Goal: Check status

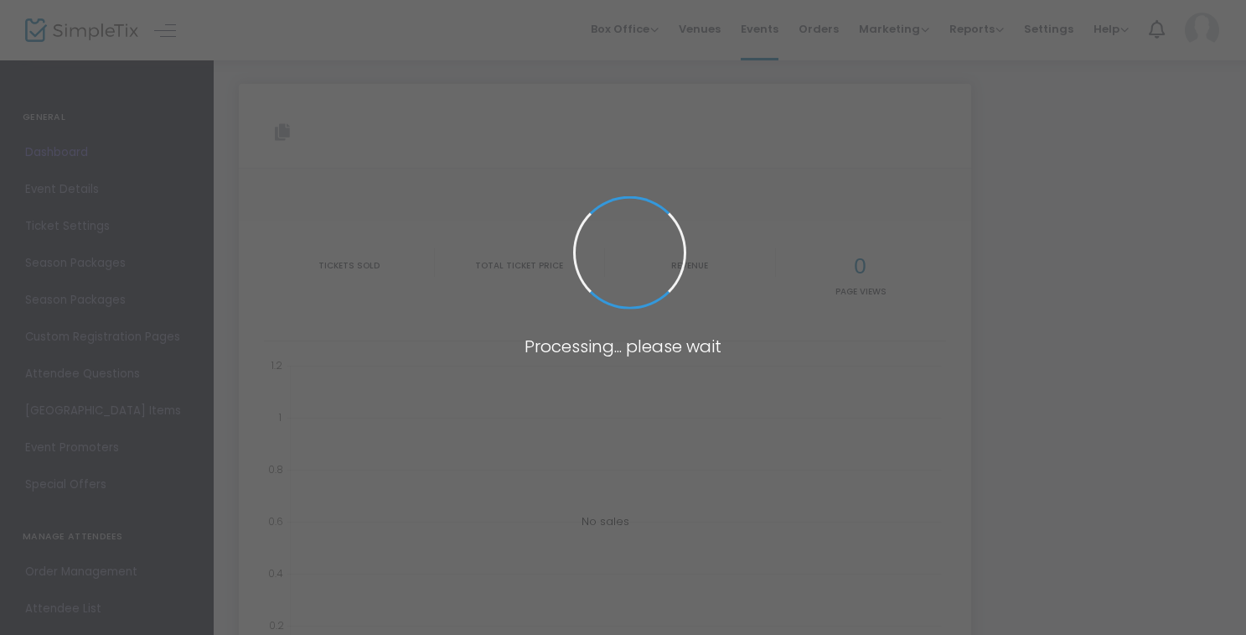
type input "[URL][DOMAIN_NAME]"
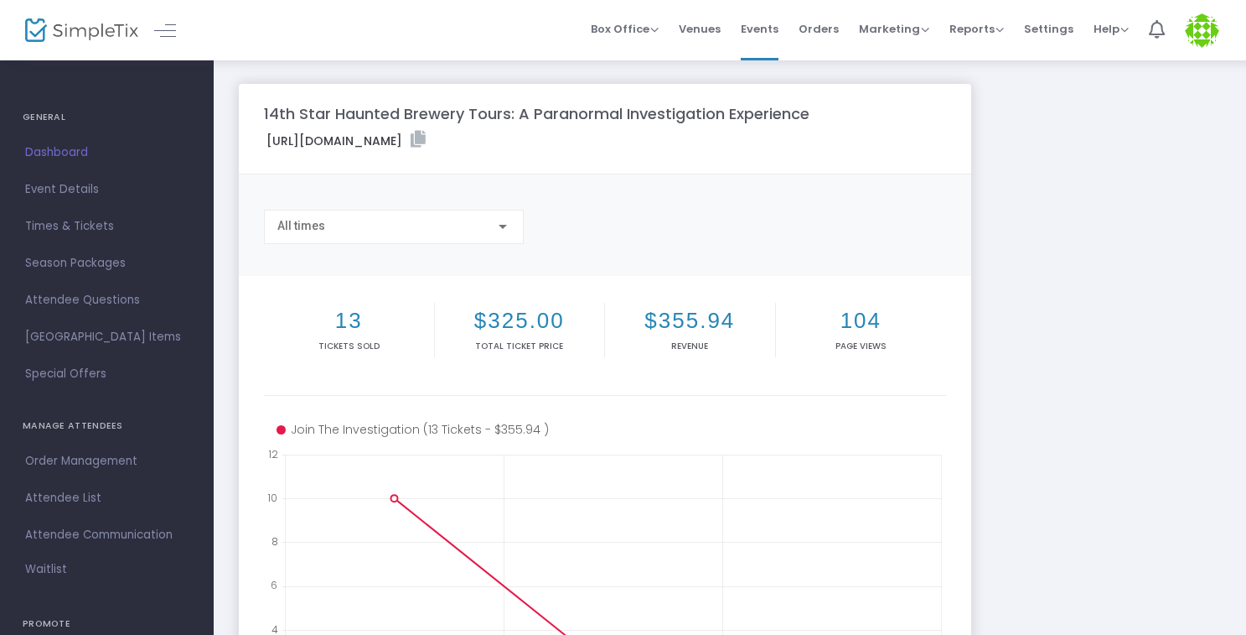
click at [430, 223] on div "All times" at bounding box center [386, 226] width 218 height 13
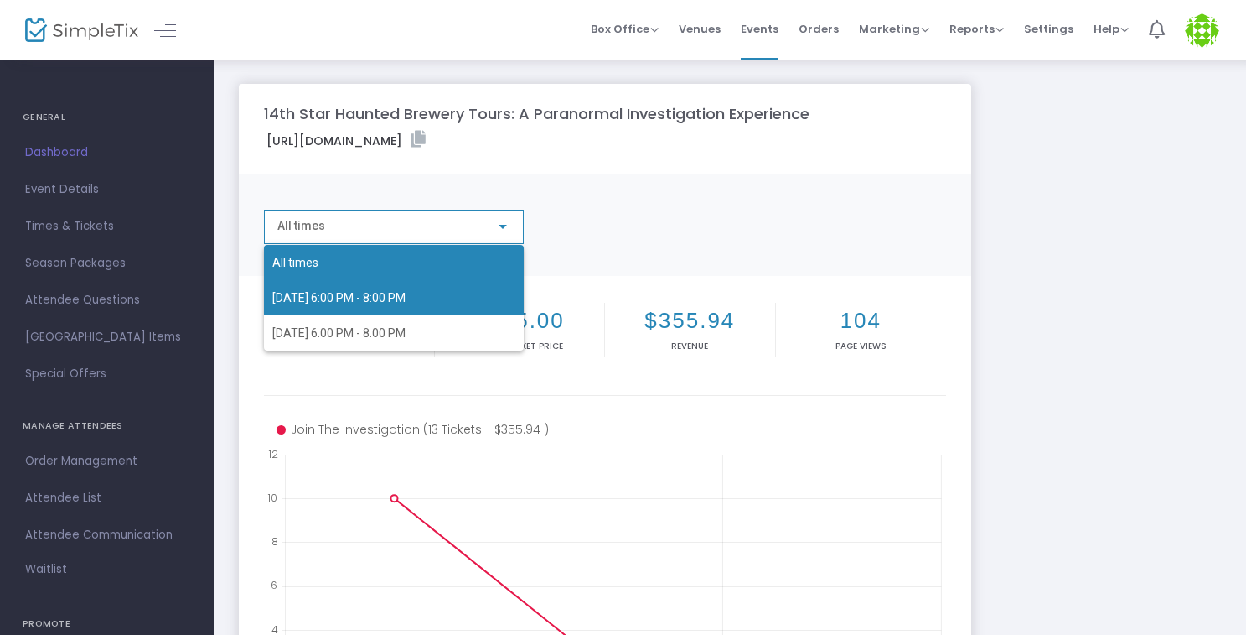
click at [406, 301] on span "[DATE] 6:00 PM - 8:00 PM" at bounding box center [338, 297] width 133 height 13
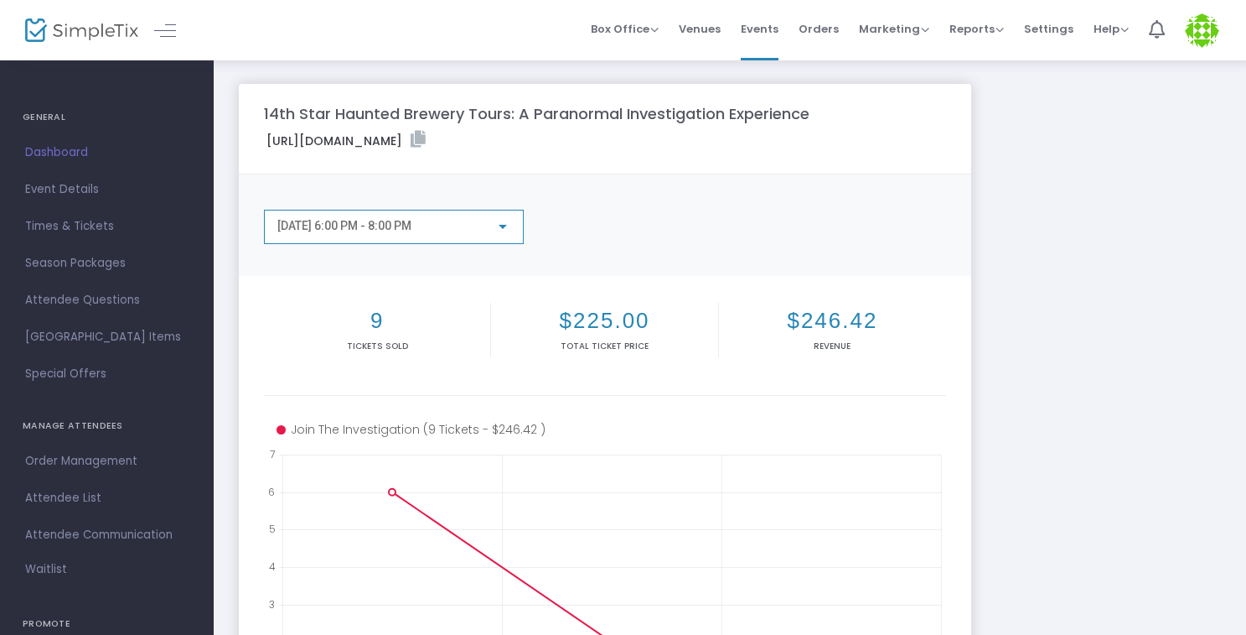
click at [461, 225] on div "[DATE] 6:00 PM - 8:00 PM" at bounding box center [386, 226] width 218 height 13
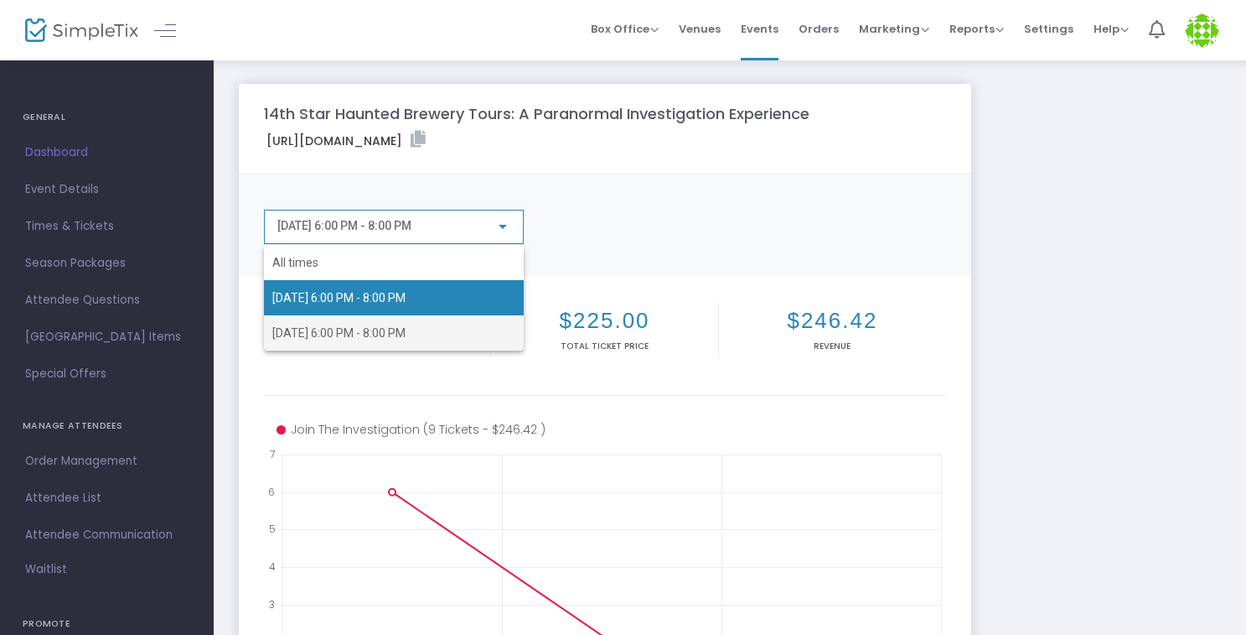
click at [381, 326] on span "[DATE] 6:00 PM - 8:00 PM" at bounding box center [338, 332] width 133 height 13
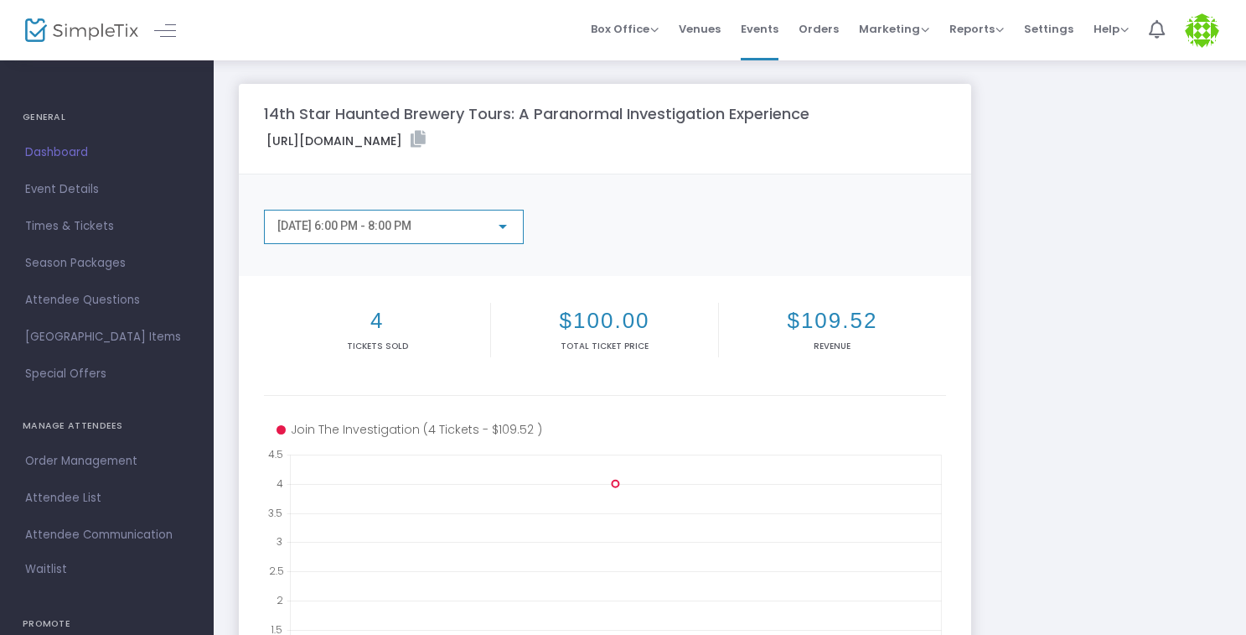
click at [448, 223] on div "[DATE] 6:00 PM - 8:00 PM" at bounding box center [386, 226] width 218 height 13
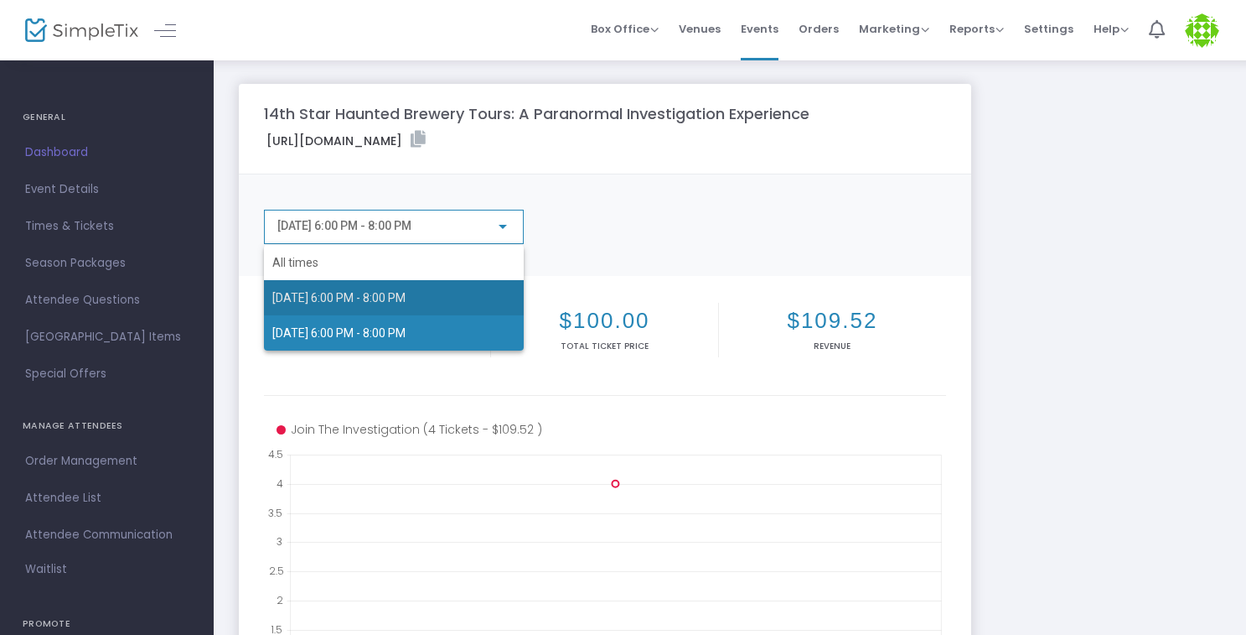
click at [371, 287] on span "[DATE] 6:00 PM - 8:00 PM" at bounding box center [393, 297] width 243 height 35
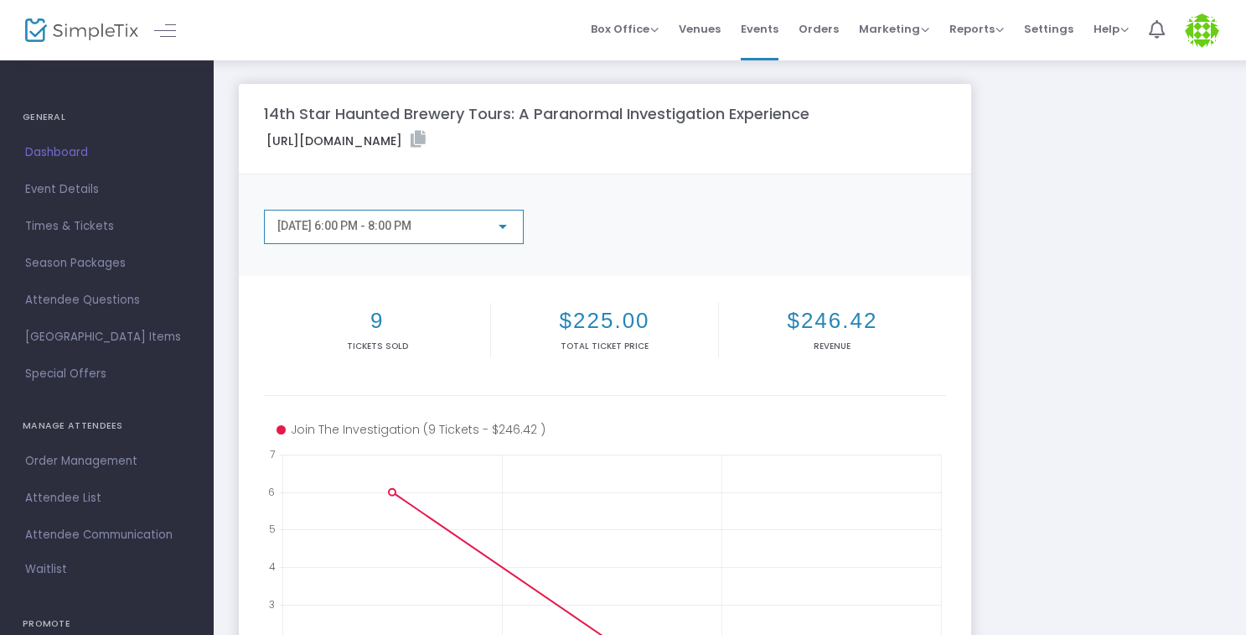
click at [459, 225] on div "[DATE] 6:00 PM - 8:00 PM" at bounding box center [386, 226] width 218 height 13
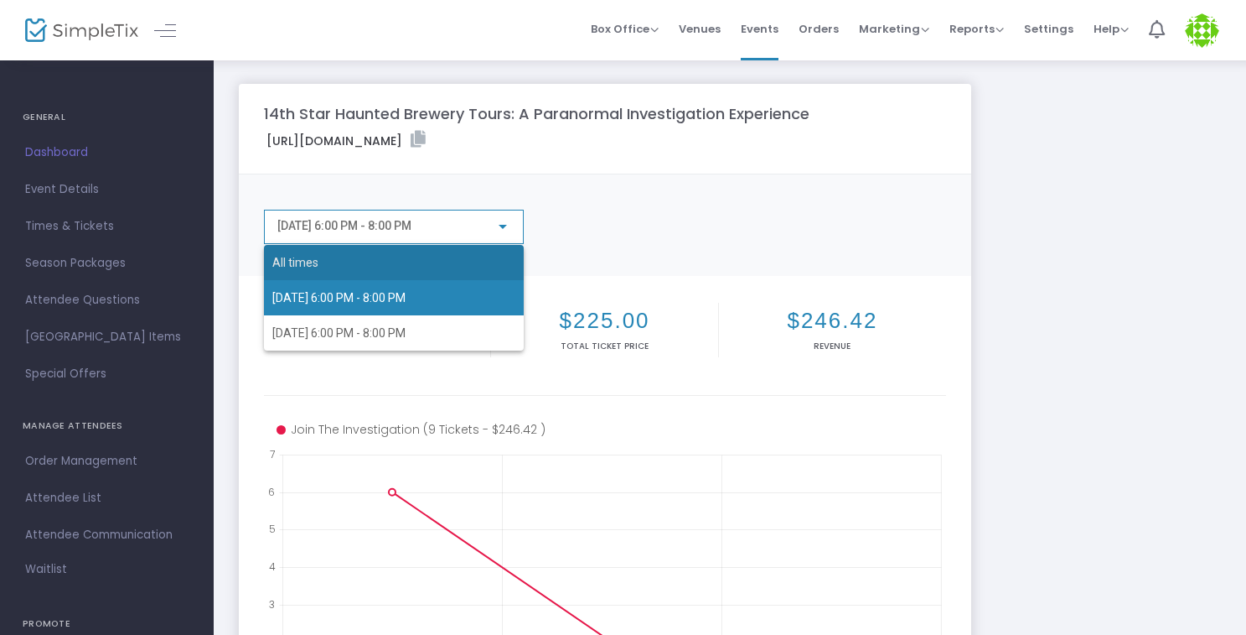
click at [384, 259] on span "All times" at bounding box center [393, 262] width 243 height 35
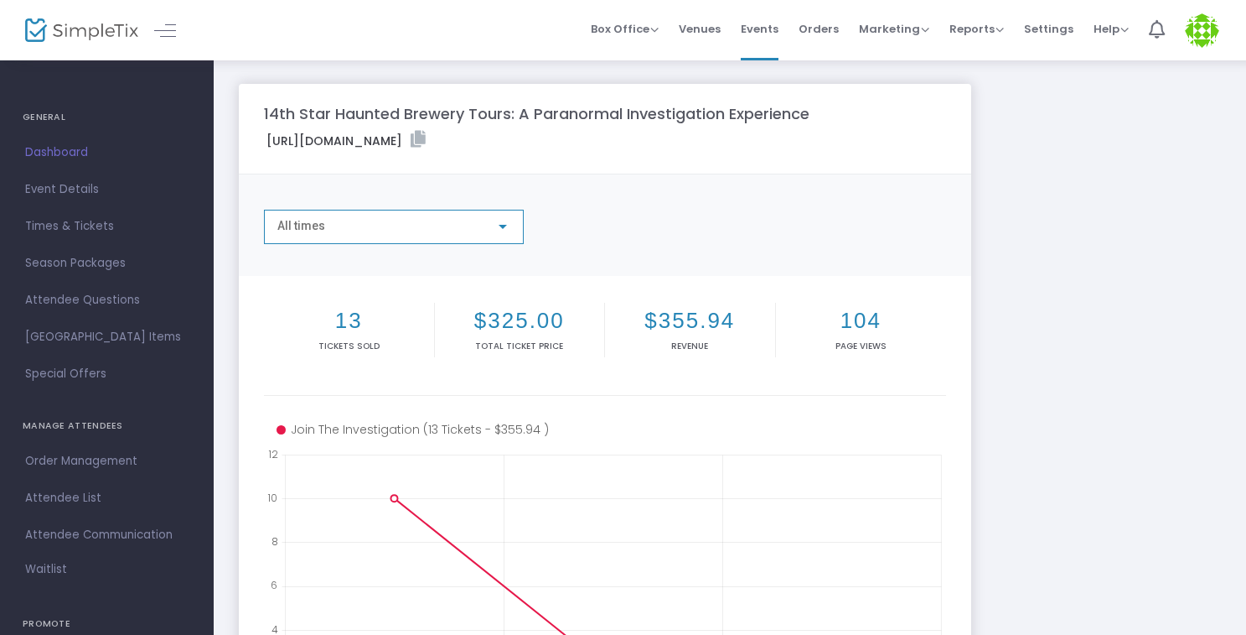
drag, startPoint x: 889, startPoint y: 233, endPoint x: 876, endPoint y: 233, distance: 13.4
click at [889, 233] on div "All times" at bounding box center [605, 234] width 699 height 48
